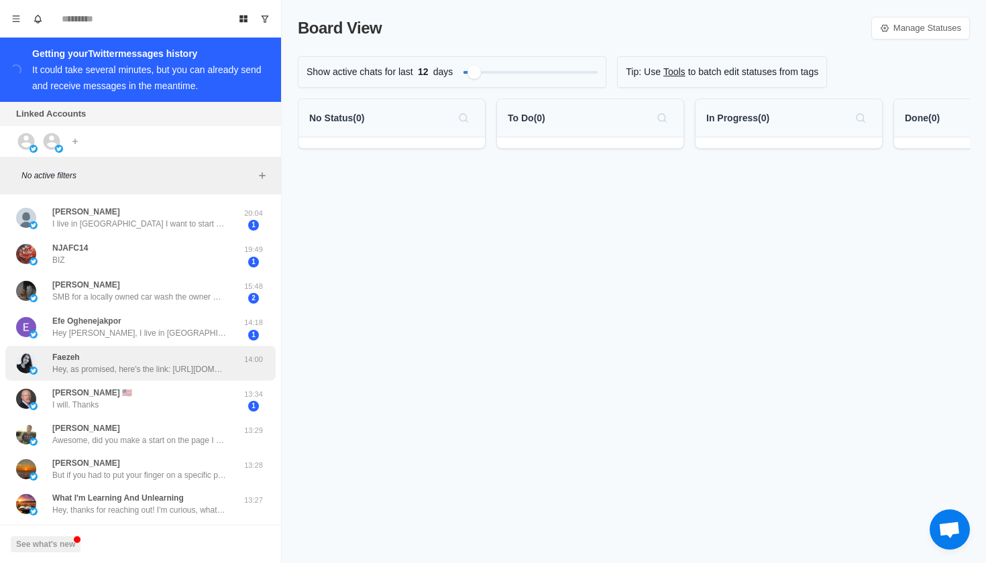
click at [176, 372] on p "Hey, as promised, here's the link: [URL][DOMAIN_NAME] P.S. If you want to buy a…" at bounding box center [139, 370] width 174 height 12
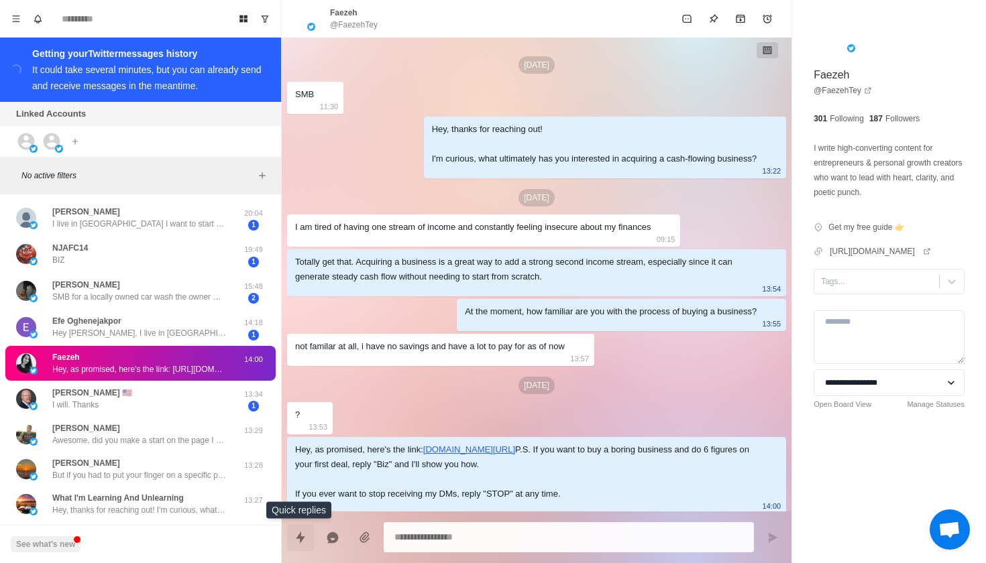
click at [304, 537] on icon "Quick replies" at bounding box center [300, 537] width 9 height 12
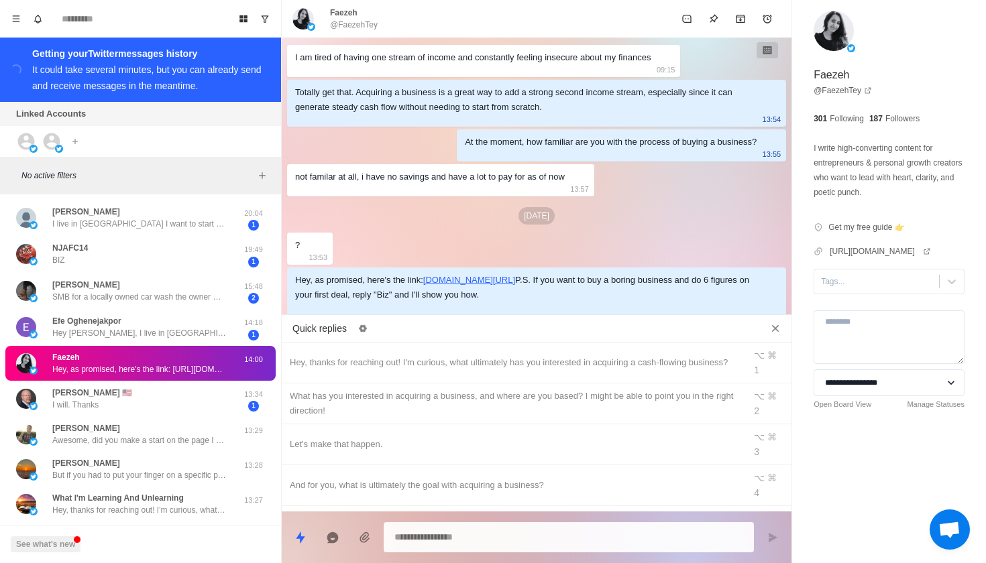
scroll to position [104, 0]
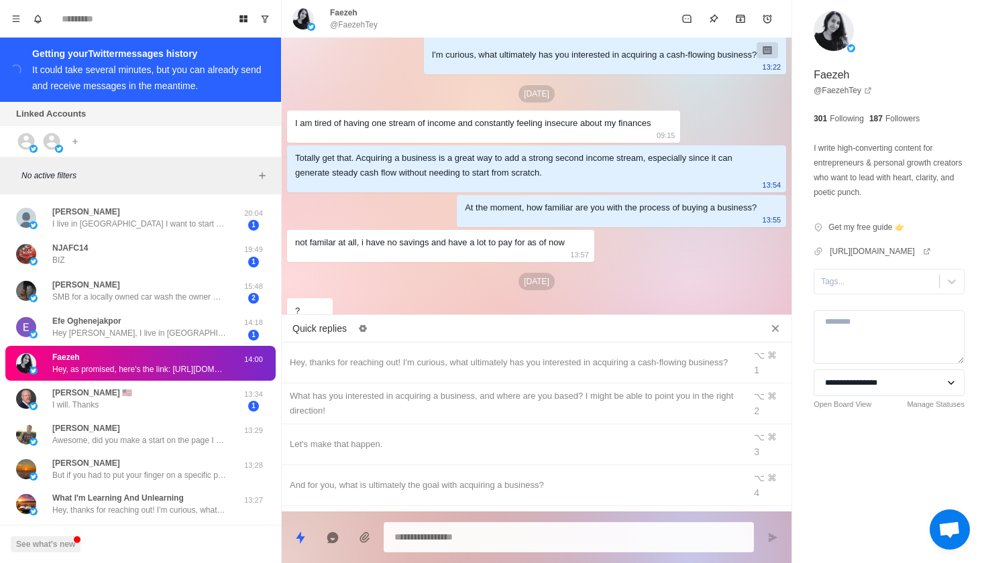
click at [740, 23] on icon "Archive" at bounding box center [740, 18] width 11 height 11
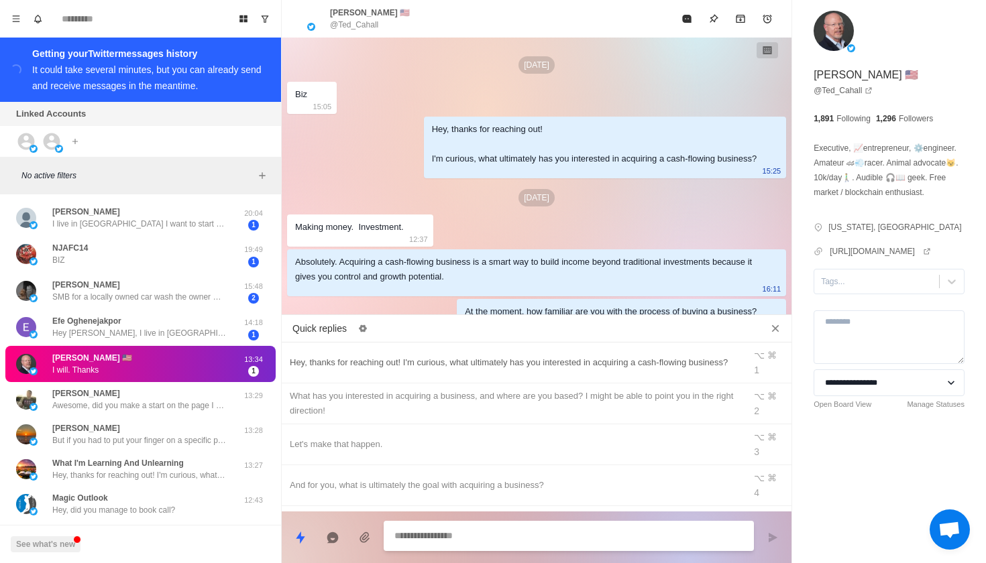
scroll to position [784, 0]
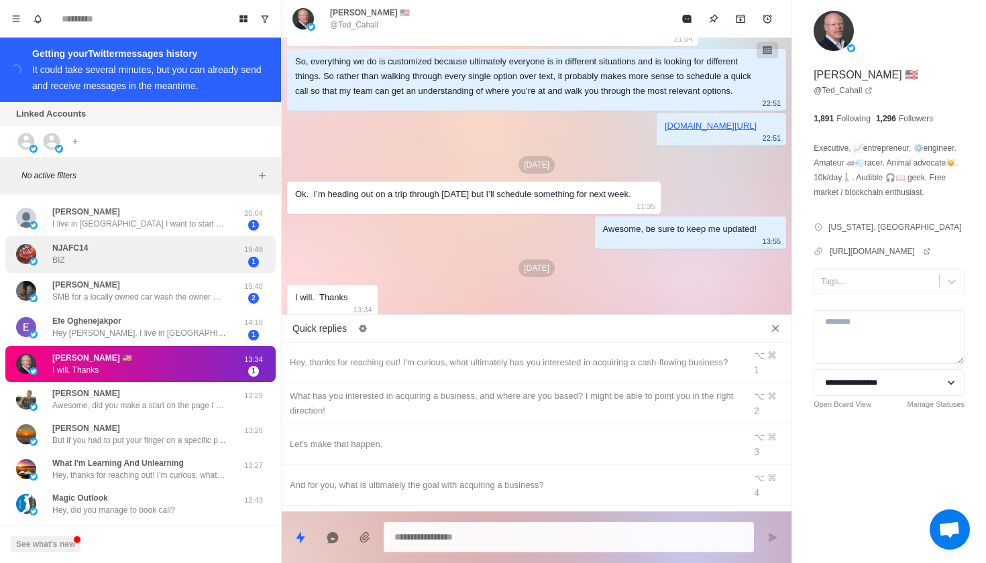
click at [251, 251] on p "19:49" at bounding box center [254, 249] width 34 height 11
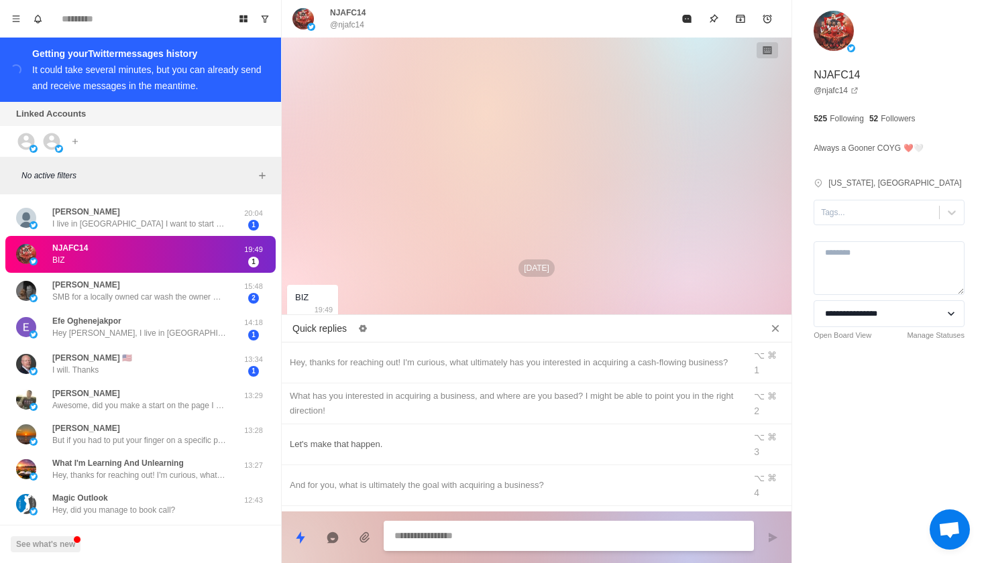
scroll to position [0, 0]
type textarea "*"
click at [598, 355] on div "Hey, thanks for reaching out! I'm curious, what ultimately has you interested i…" at bounding box center [513, 362] width 447 height 15
type textarea "**********"
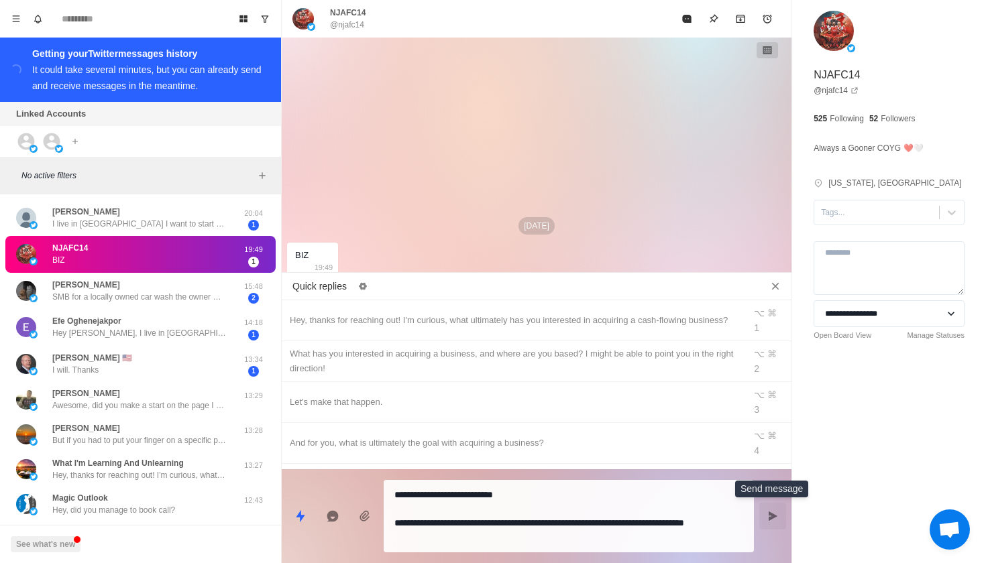
click at [773, 514] on icon "Send message" at bounding box center [773, 516] width 9 height 9
type textarea "*"
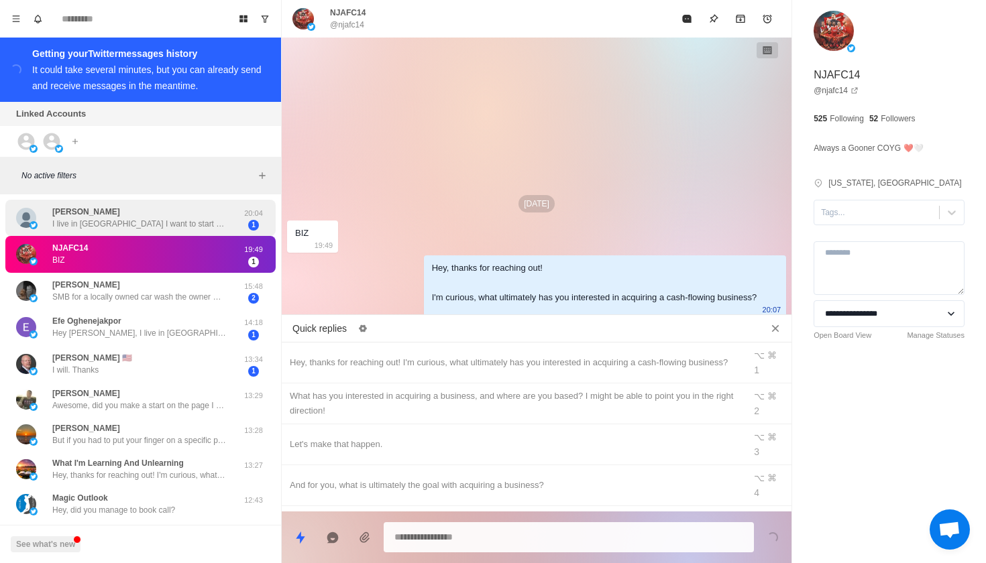
click at [211, 233] on div "[PERSON_NAME] I live in [GEOGRAPHIC_DATA] I want to start vending machines Then…" at bounding box center [140, 218] width 270 height 37
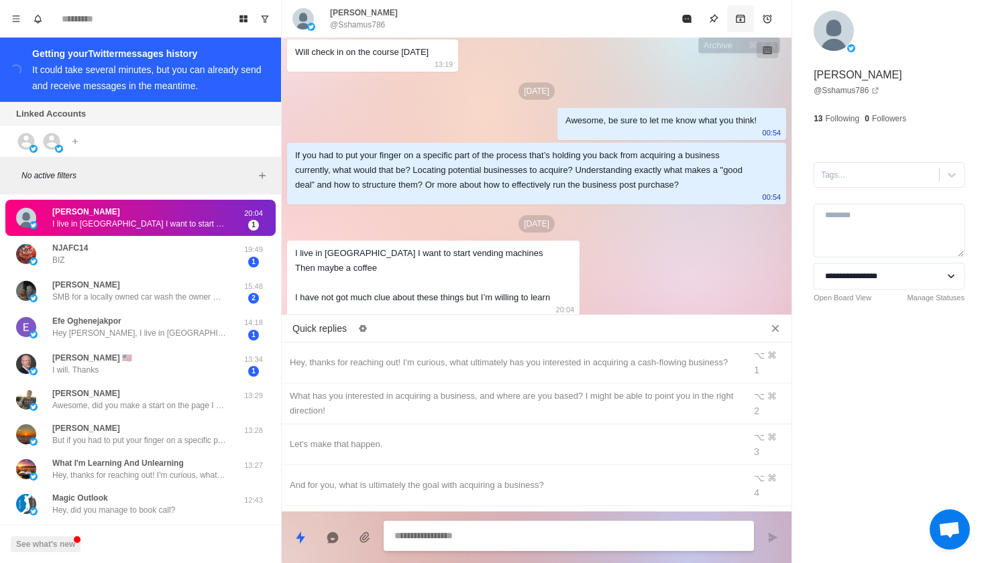
scroll to position [431, 0]
click at [742, 25] on button "Archive" at bounding box center [740, 18] width 27 height 27
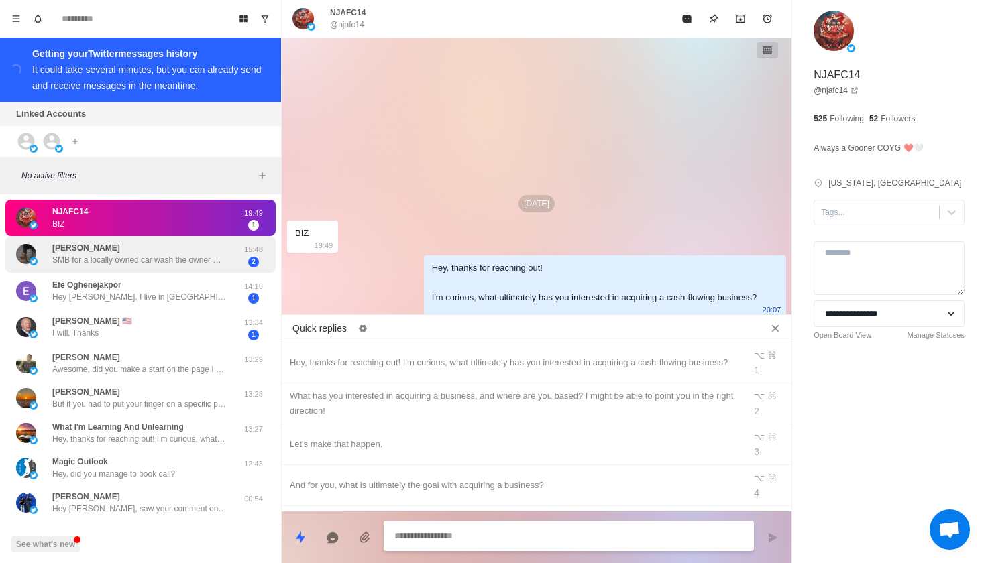
click at [199, 264] on p "SMB for a locally owned car wash the owner wants out of." at bounding box center [139, 260] width 174 height 12
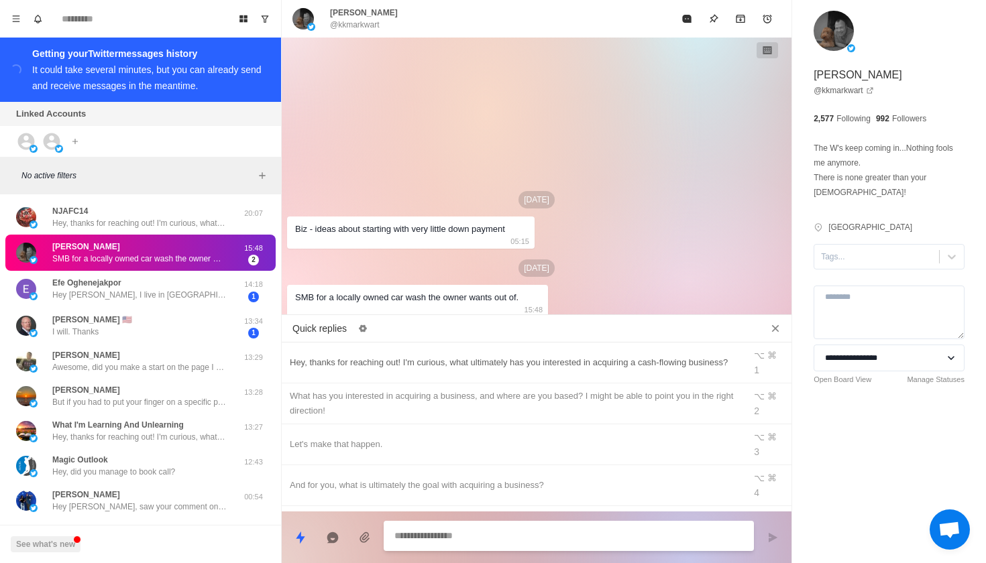
scroll to position [-1, 0]
type textarea "*"
click at [577, 370] on div "Hey, thanks for reaching out! I'm curious, what ultimately has you interested i…" at bounding box center [513, 362] width 447 height 15
type textarea "**********"
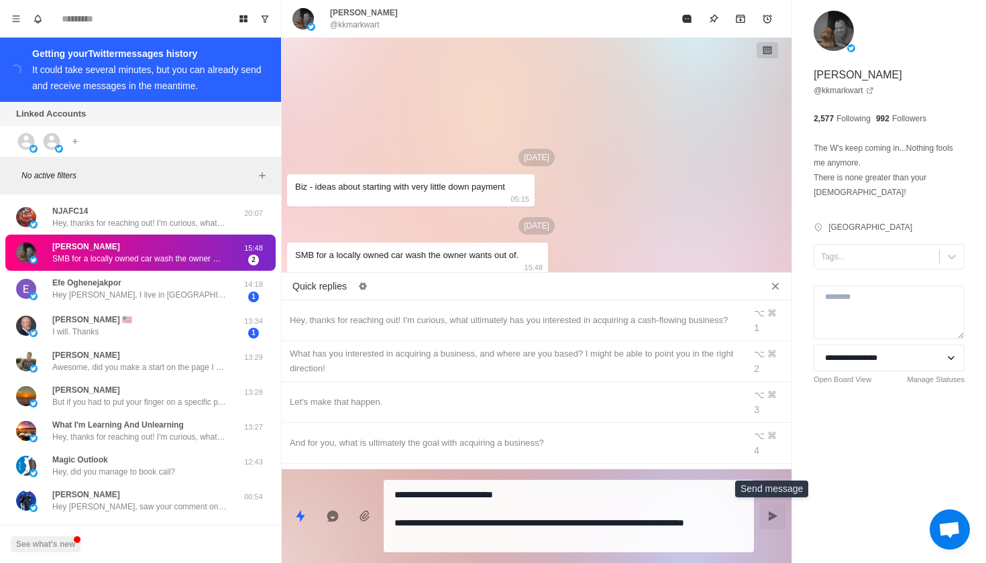
click at [769, 516] on icon "Send message" at bounding box center [773, 516] width 9 height 9
type textarea "*"
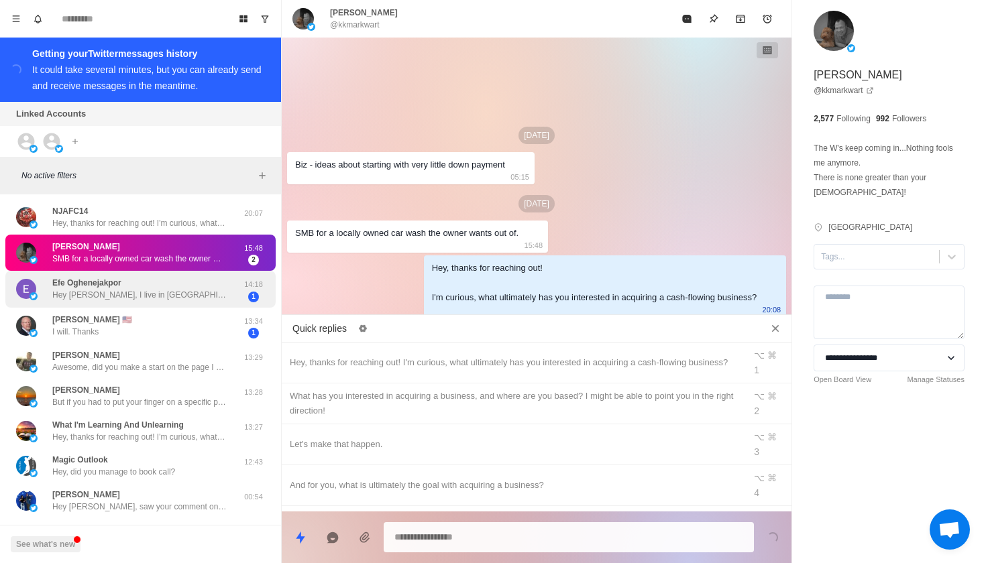
click at [192, 284] on div "Efe Oghenejakpor Hey [PERSON_NAME], I live in [GEOGRAPHIC_DATA], [GEOGRAPHIC_DA…" at bounding box center [139, 289] width 174 height 24
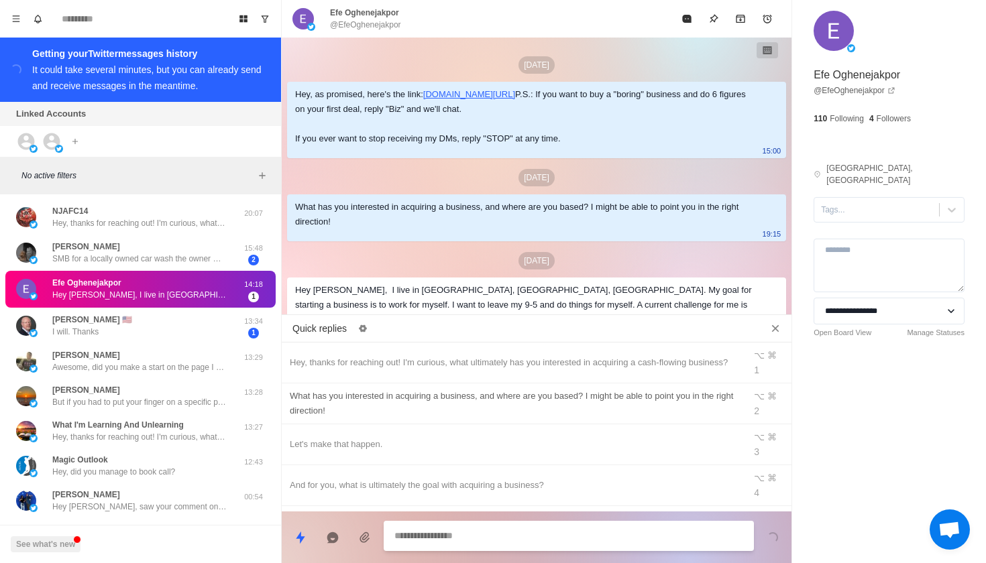
scroll to position [125, 0]
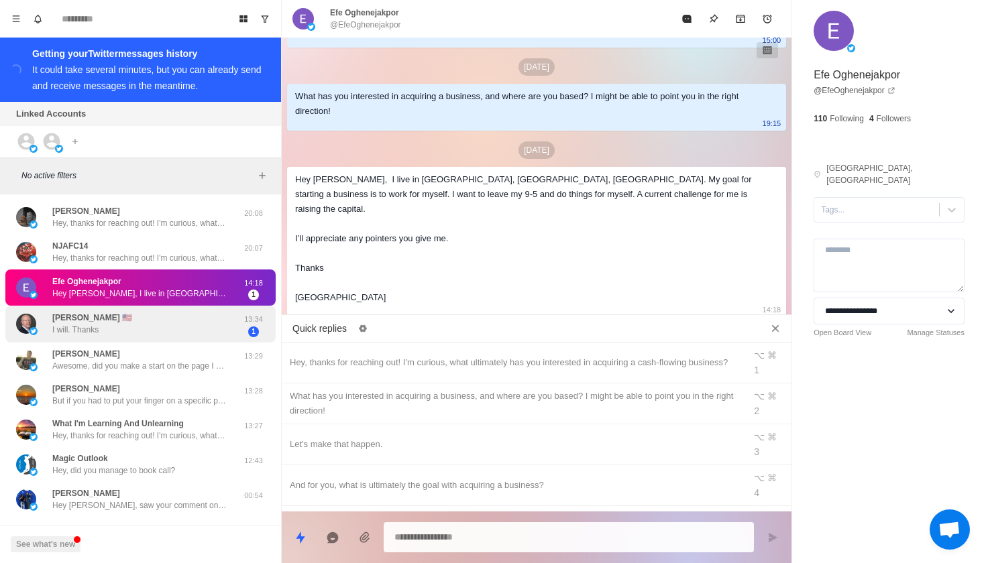
click at [234, 334] on div "[PERSON_NAME] 🇺🇸 I will. Thanks" at bounding box center [126, 324] width 221 height 26
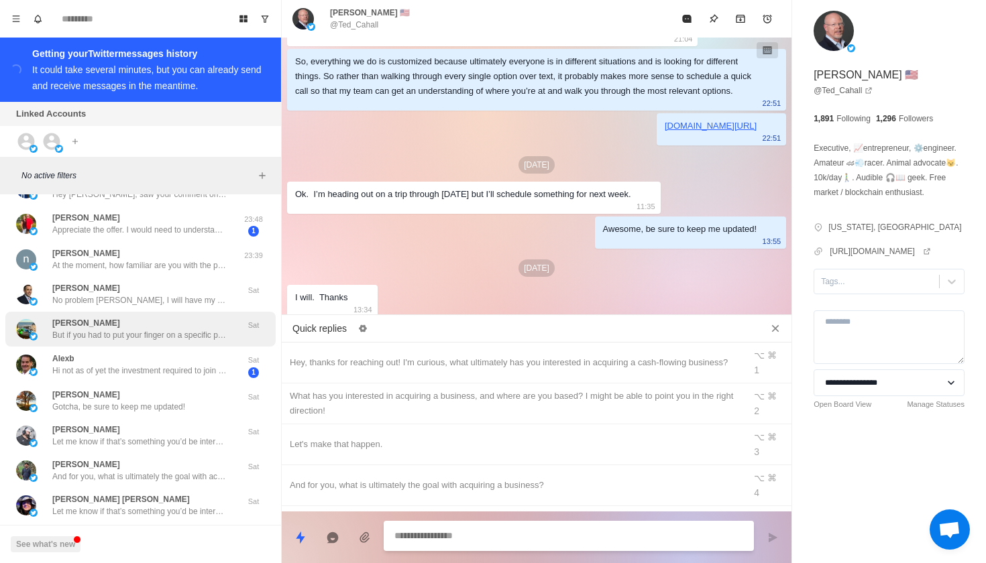
scroll to position [292, 0]
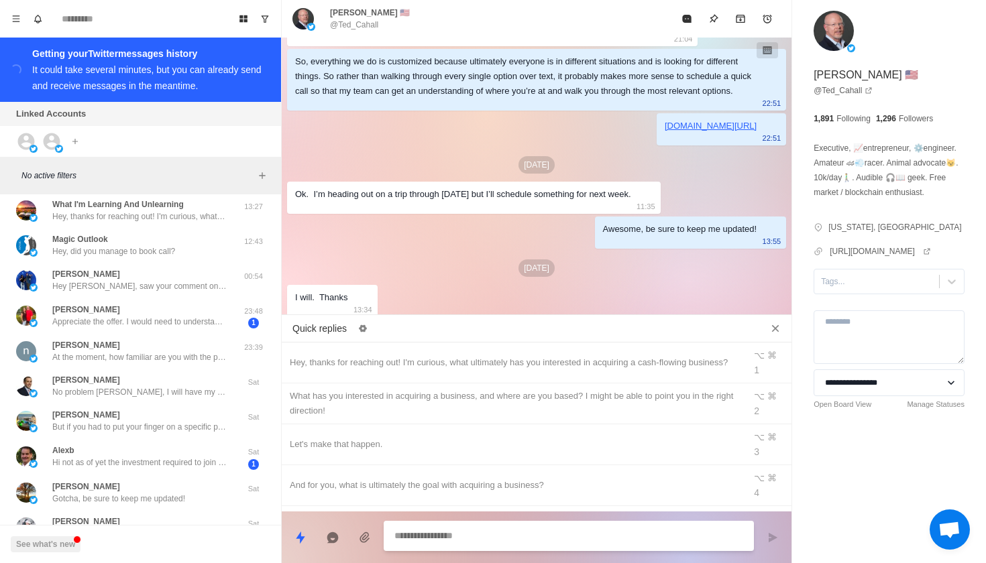
type textarea "*"
